Goal: Information Seeking & Learning: Compare options

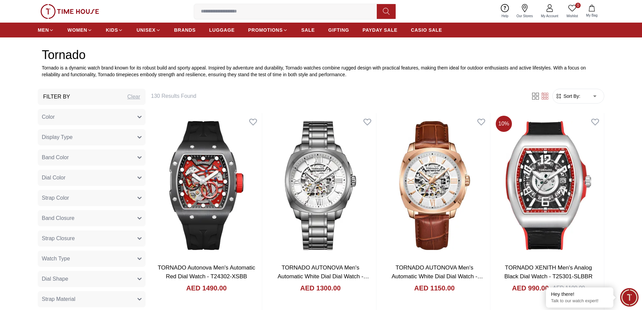
scroll to position [337, 0]
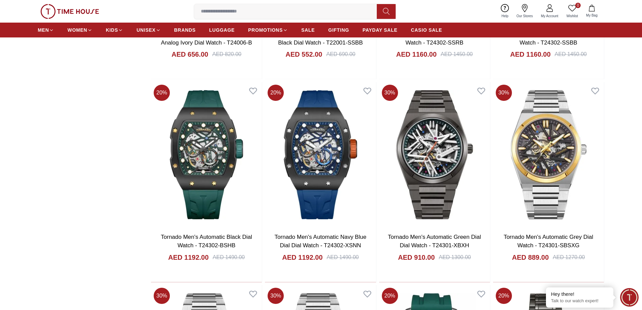
scroll to position [1574, 0]
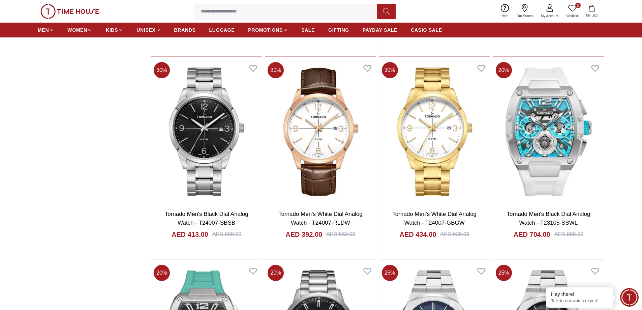
scroll to position [2573, 0]
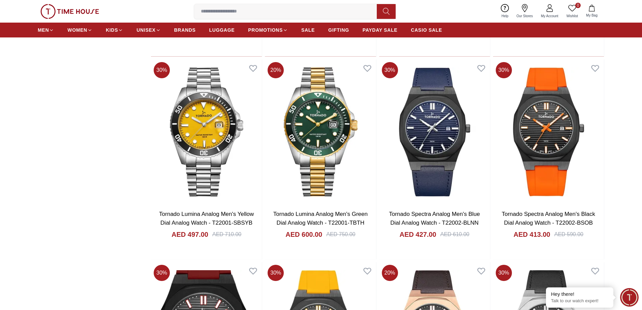
scroll to position [3182, 0]
click at [259, 11] on input at bounding box center [288, 11] width 188 height 13
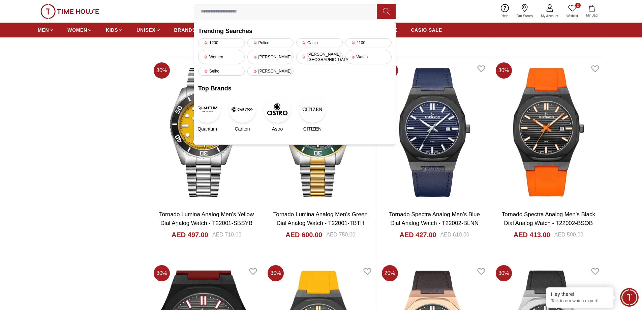
type input "*"
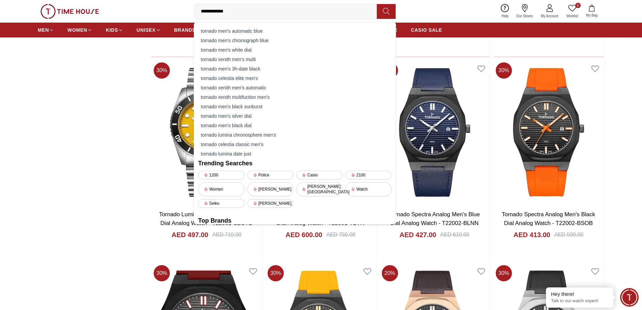
type input "**********"
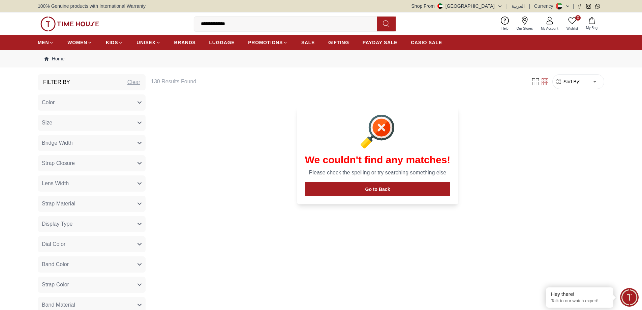
click at [68, 84] on h3 "Filter By" at bounding box center [56, 82] width 27 height 8
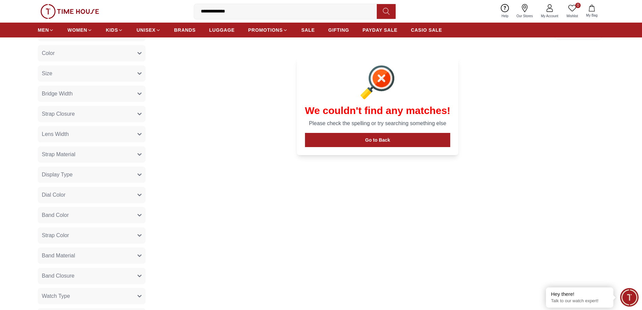
scroll to position [112, 0]
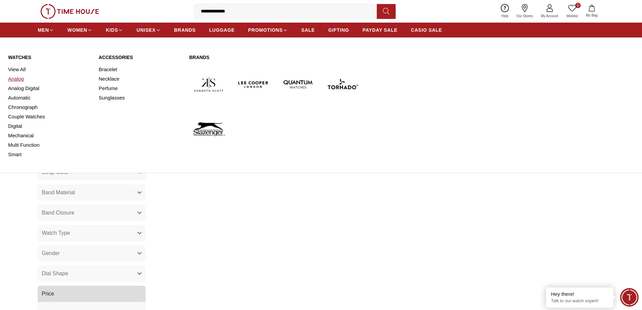
click at [21, 81] on link "Analog" at bounding box center [49, 78] width 83 height 9
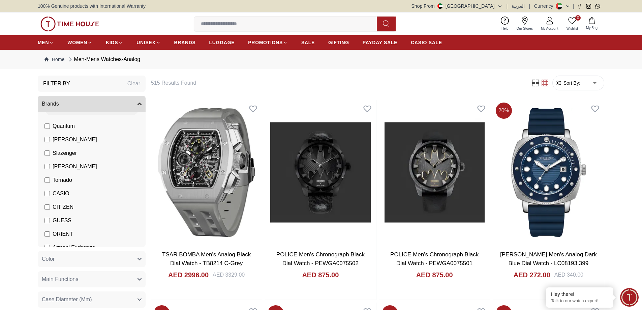
scroll to position [21, 0]
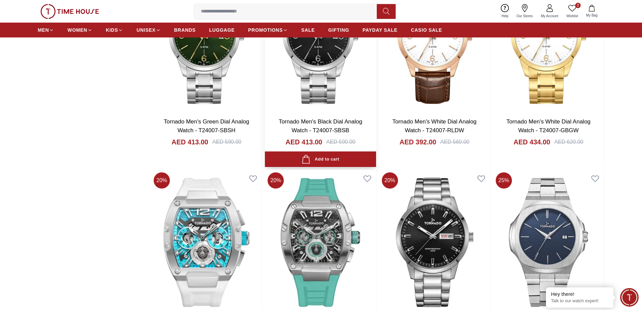
scroll to position [1077, 0]
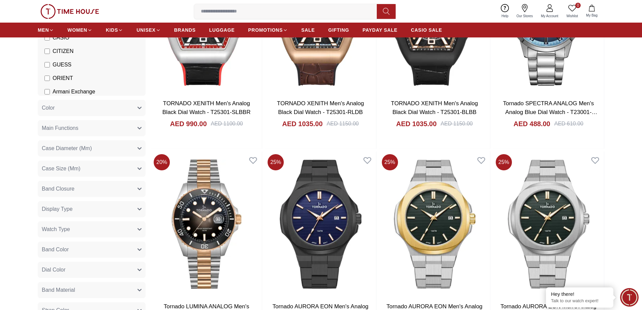
scroll to position [225, 0]
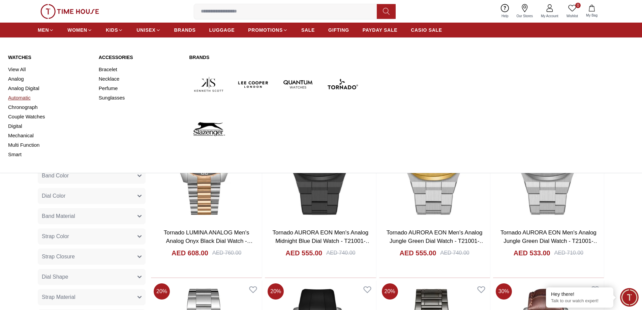
click at [18, 95] on link "Automatic" at bounding box center [49, 97] width 83 height 9
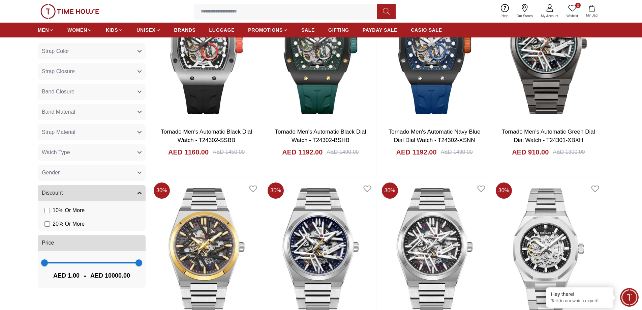
scroll to position [405, 0]
